Goal: Information Seeking & Learning: Learn about a topic

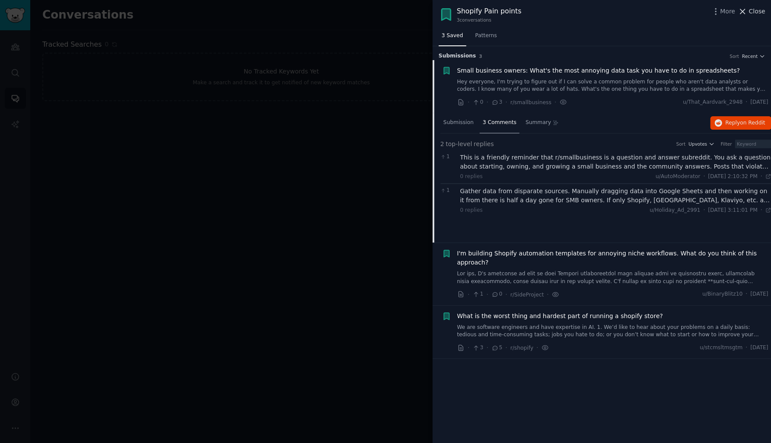
click at [749, 9] on span "Close" at bounding box center [756, 11] width 16 height 9
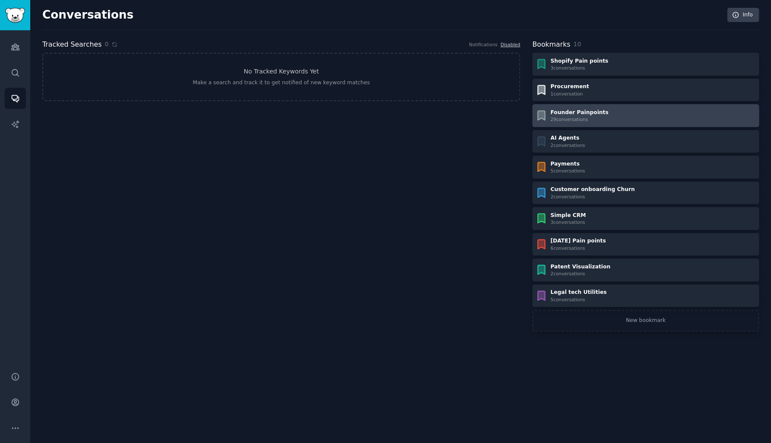
click at [566, 112] on div "Founder Painpoints" at bounding box center [579, 113] width 58 height 8
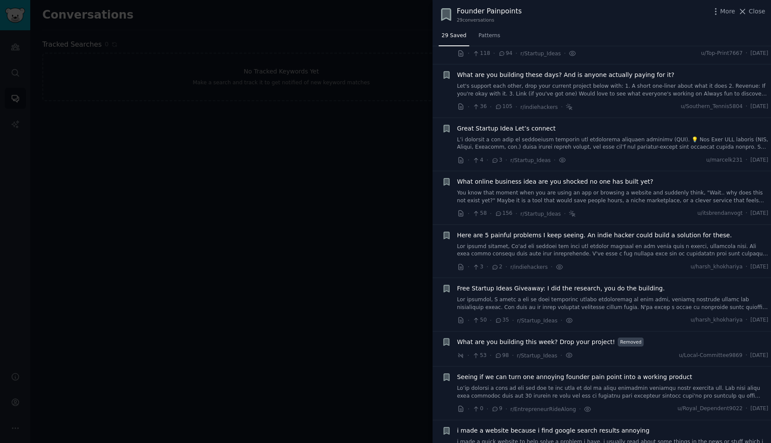
scroll to position [671, 0]
click at [480, 245] on link at bounding box center [612, 252] width 311 height 15
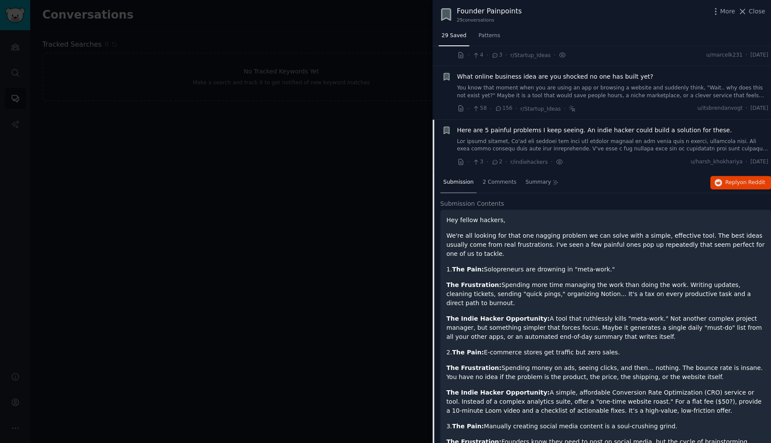
scroll to position [768, 0]
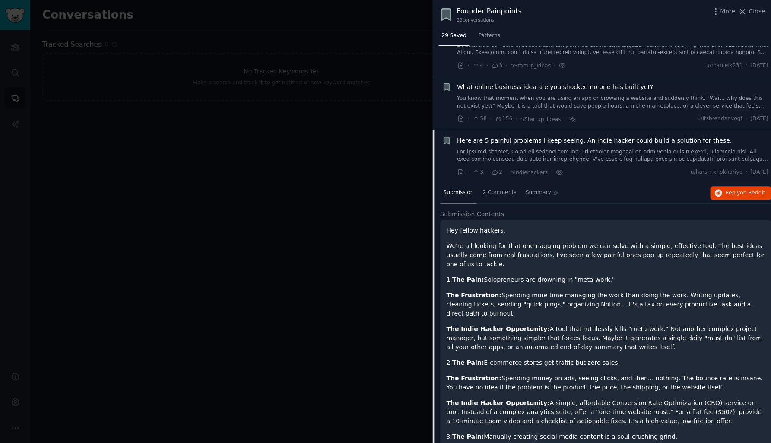
click at [496, 136] on span "Here are 5 painful problems I keep seeing. An indie hacker could build a soluti…" at bounding box center [594, 140] width 275 height 9
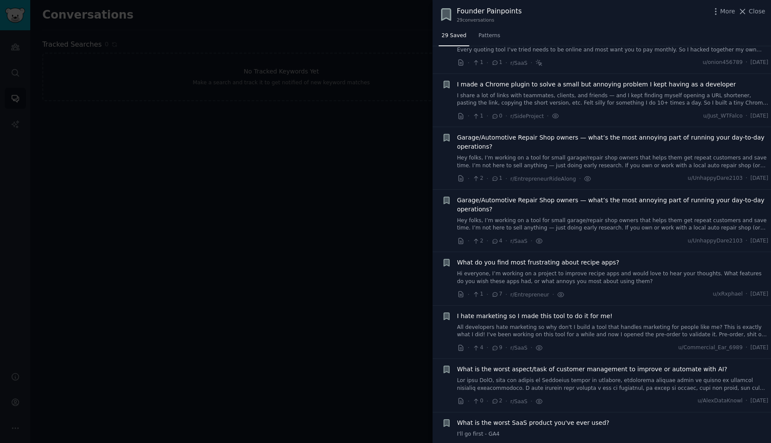
scroll to position [1126, 0]
click at [526, 324] on link "All developers hate marketing so why don't I build a tool that handles marketin…" at bounding box center [612, 331] width 311 height 15
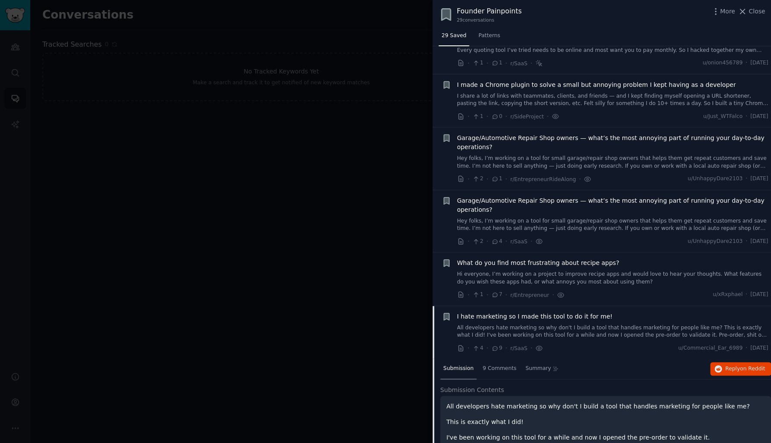
scroll to position [1255, 0]
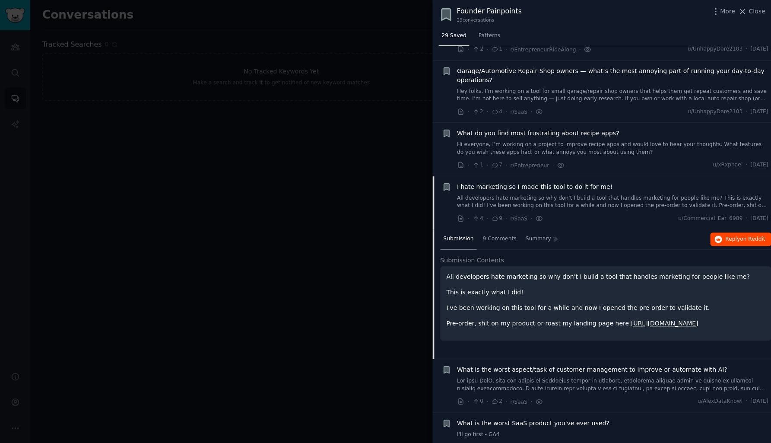
click at [728, 235] on span "Reply on Reddit" at bounding box center [745, 239] width 40 height 8
